Goal: Task Accomplishment & Management: Use online tool/utility

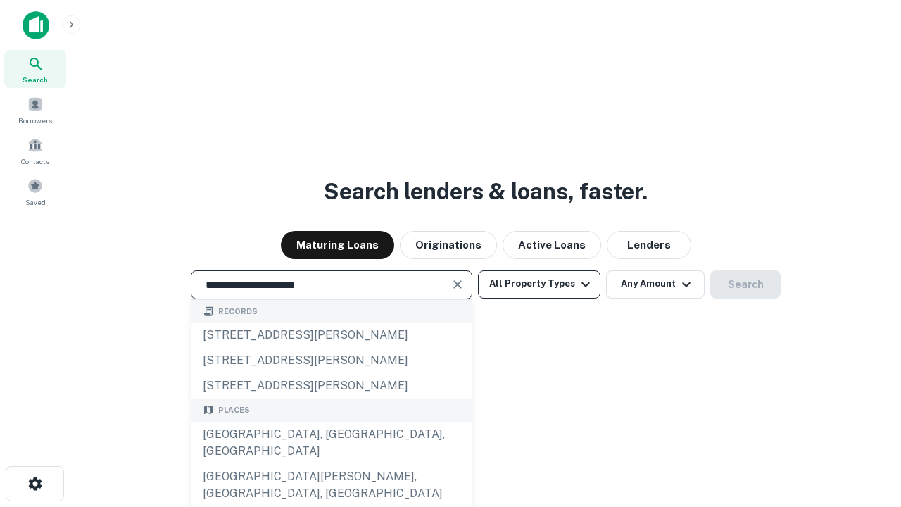
click at [331, 464] on div "Santa Monica, CA, USA" at bounding box center [331, 443] width 280 height 42
click at [539, 284] on button "All Property Types" at bounding box center [539, 284] width 122 height 28
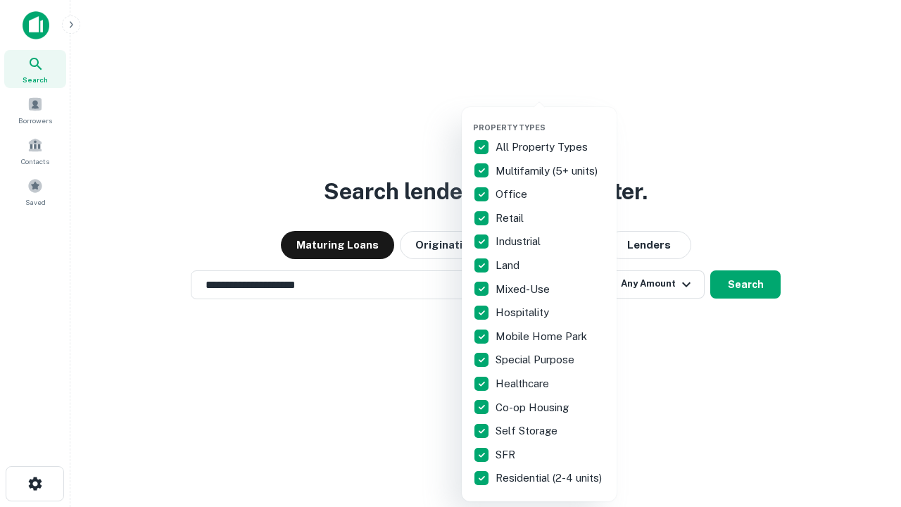
type input "**********"
click at [550, 118] on button "button" at bounding box center [550, 118] width 155 height 1
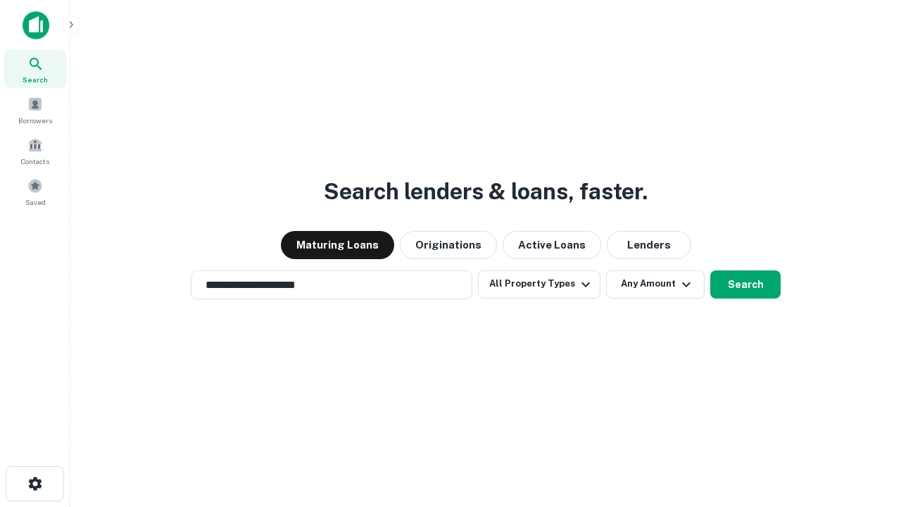
scroll to position [22, 0]
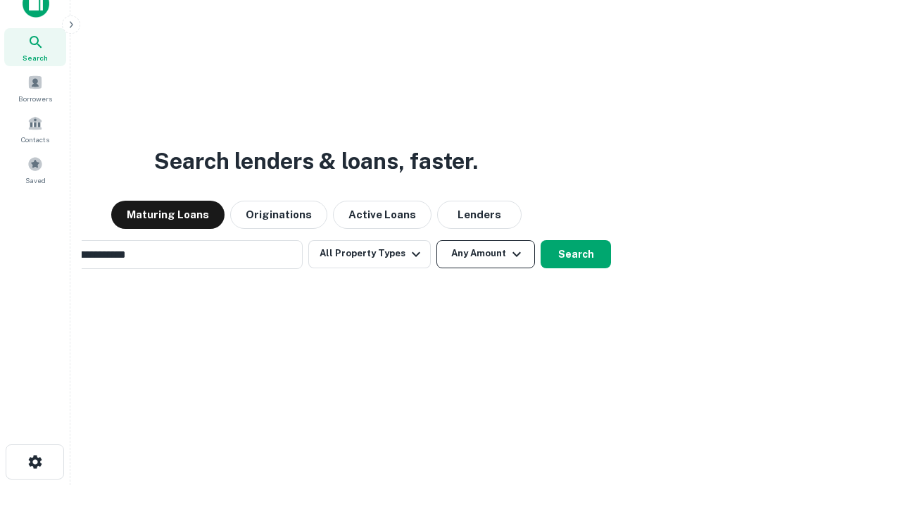
click at [436, 240] on button "Any Amount" at bounding box center [485, 254] width 99 height 28
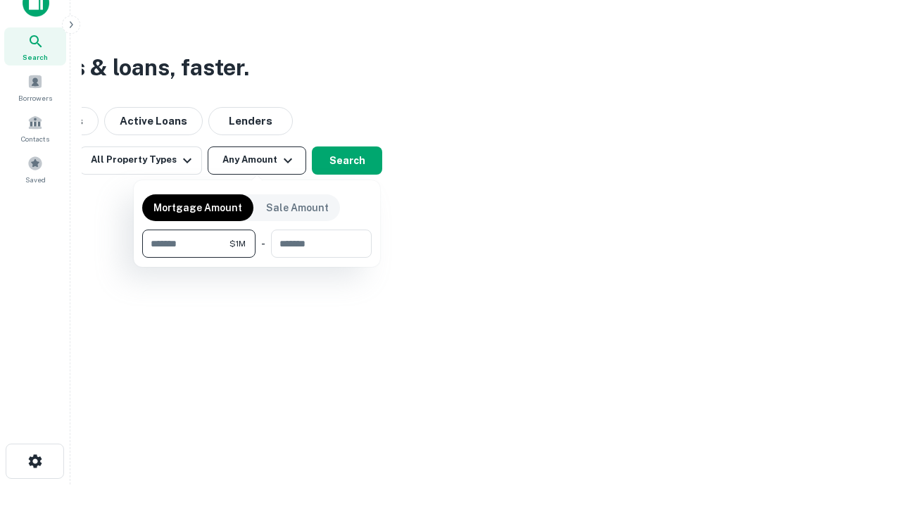
type input "*******"
click at [257, 258] on button "button" at bounding box center [256, 258] width 229 height 1
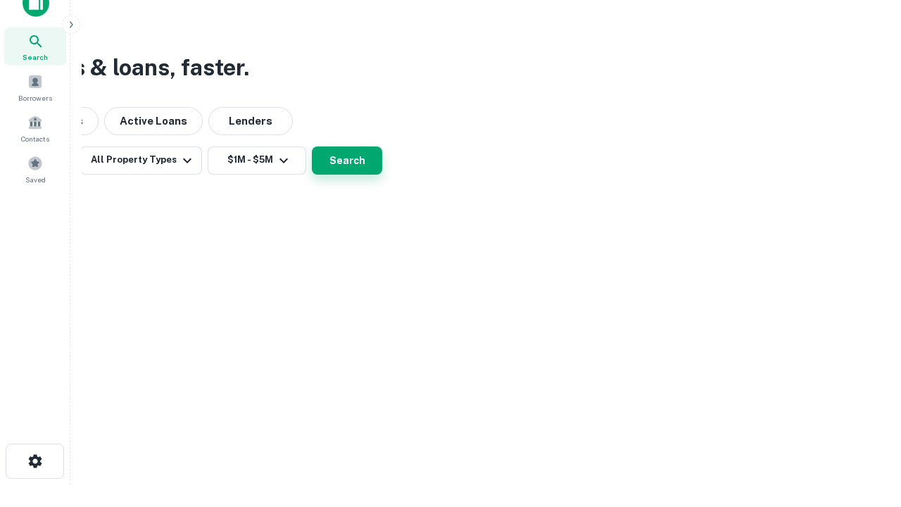
click at [382, 175] on button "Search" at bounding box center [347, 160] width 70 height 28
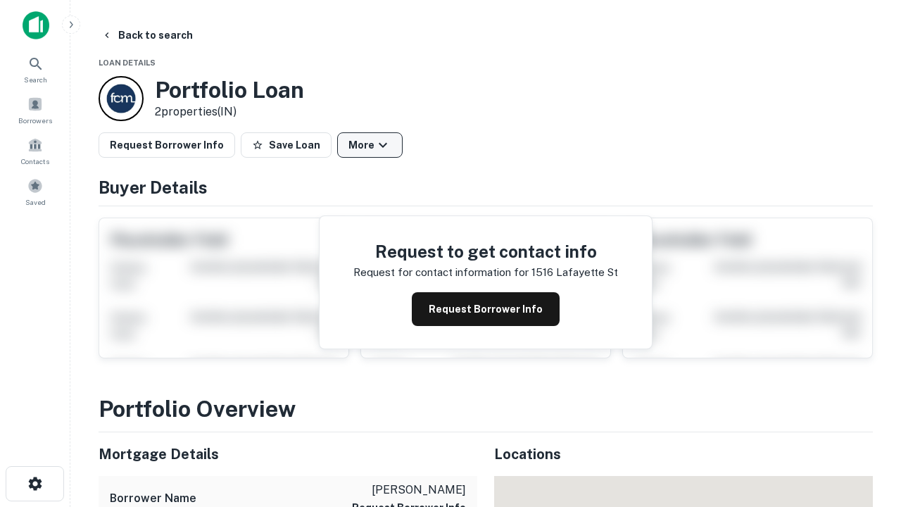
click at [370, 145] on button "More" at bounding box center [369, 144] width 65 height 25
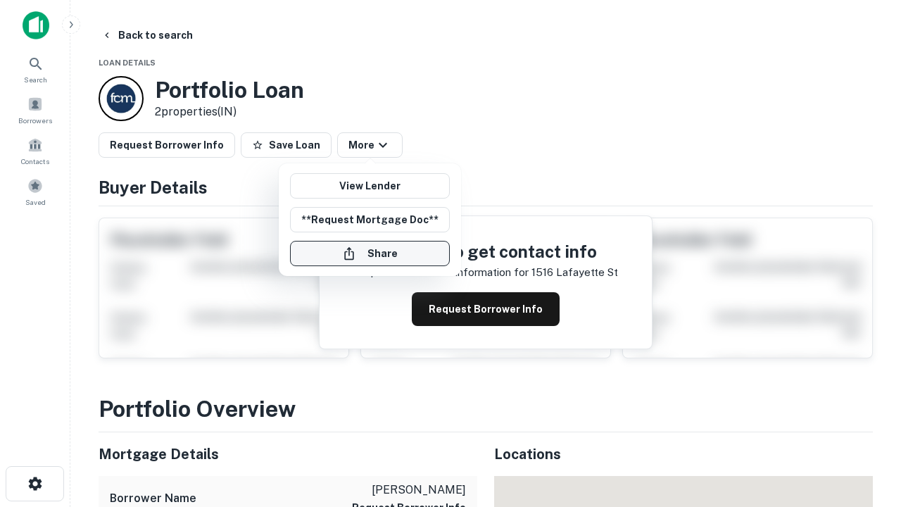
click at [370, 253] on button "Share" at bounding box center [370, 253] width 160 height 25
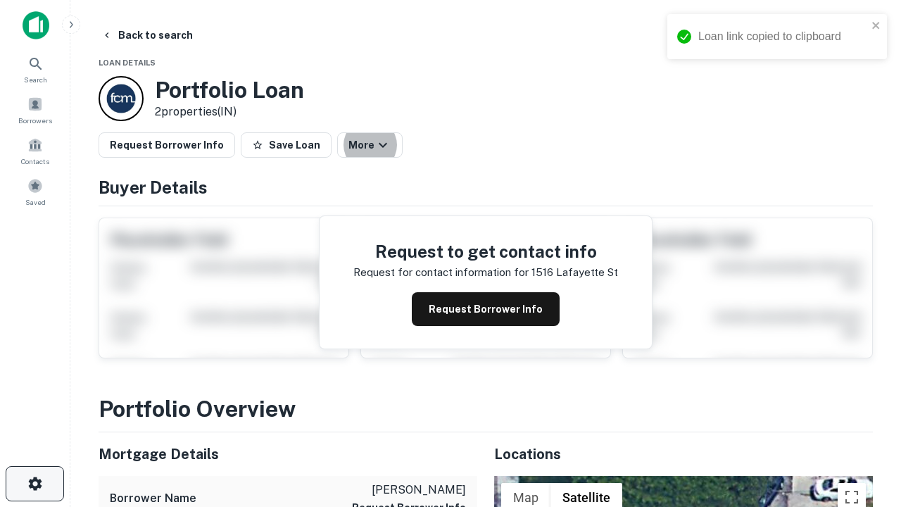
click at [34, 484] on icon "button" at bounding box center [35, 483] width 17 height 17
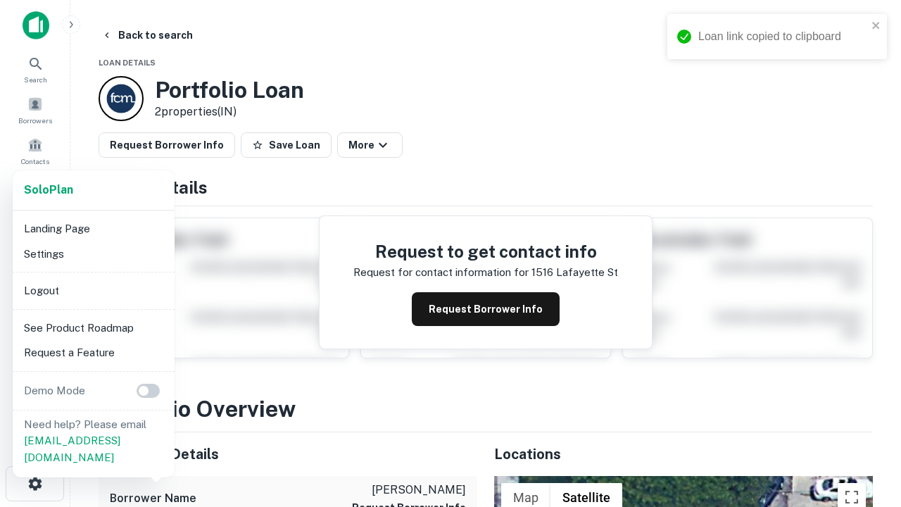
click at [93, 290] on li "Logout" at bounding box center [93, 290] width 151 height 25
